Goal: Navigation & Orientation: Find specific page/section

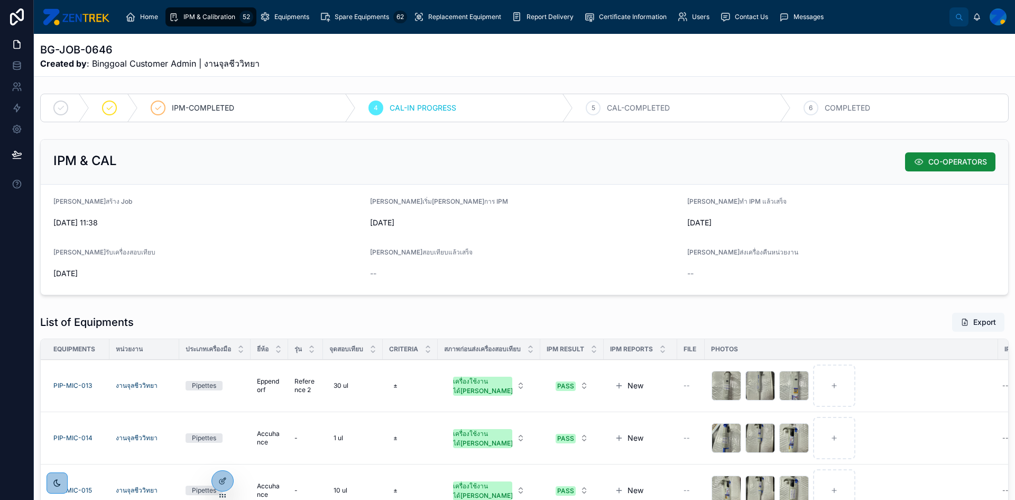
scroll to position [211, 0]
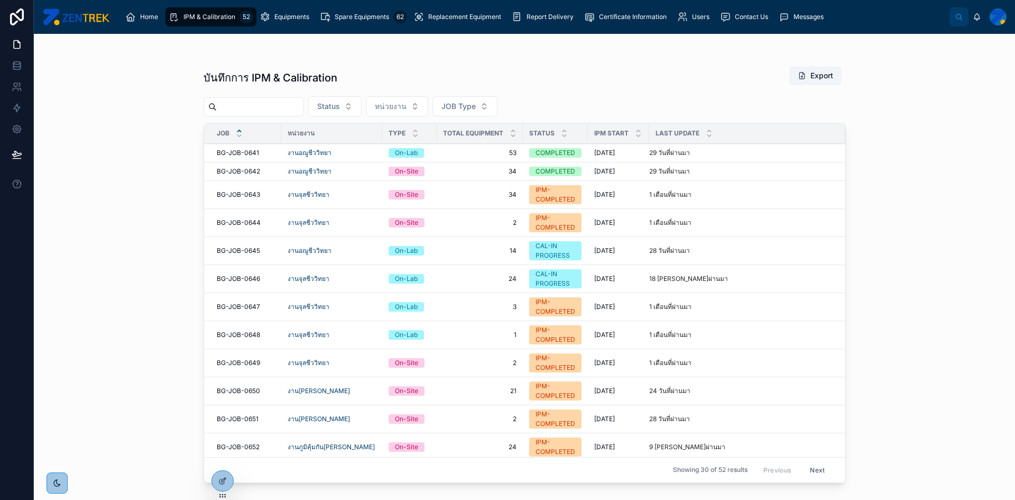
click at [241, 282] on span "BG-JOB-0646" at bounding box center [238, 278] width 43 height 8
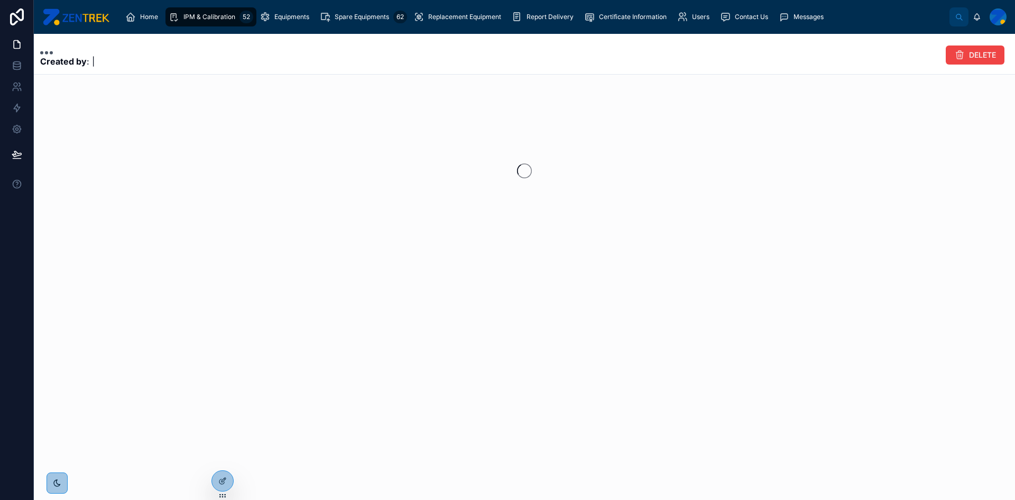
click at [242, 282] on div "Created by : | DELETE" at bounding box center [524, 178] width 981 height 288
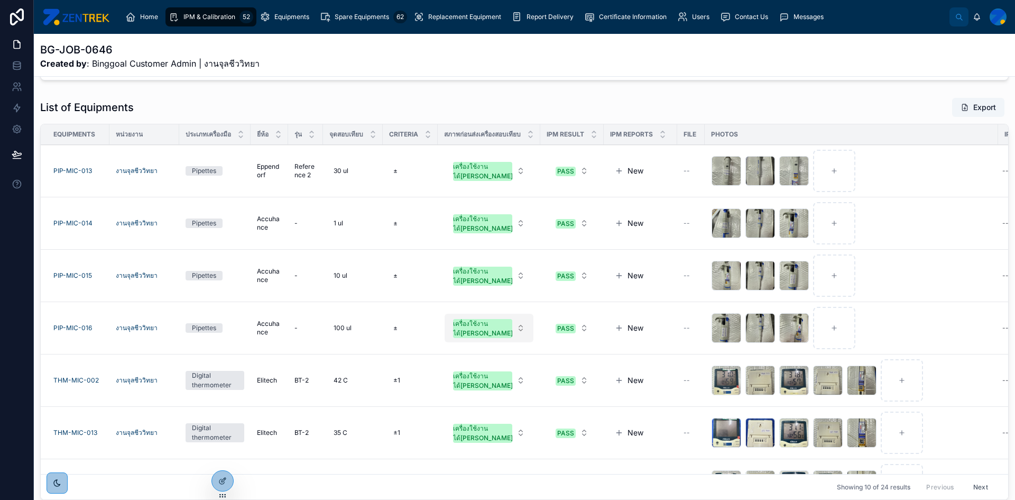
scroll to position [264, 0]
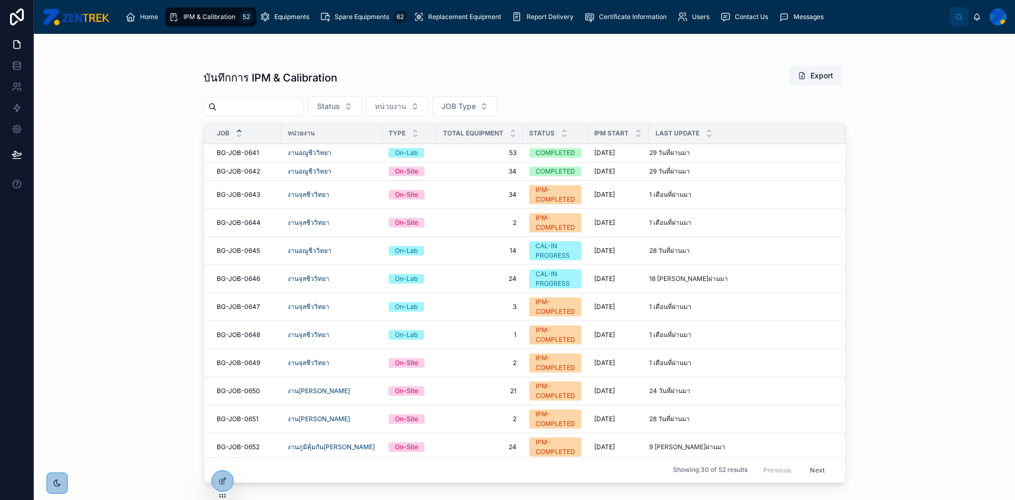
click at [250, 254] on span "BG-JOB-0645" at bounding box center [238, 250] width 43 height 8
click at [248, 276] on span "BG-JOB-0646" at bounding box center [238, 278] width 43 height 8
